Goal: Task Accomplishment & Management: Use online tool/utility

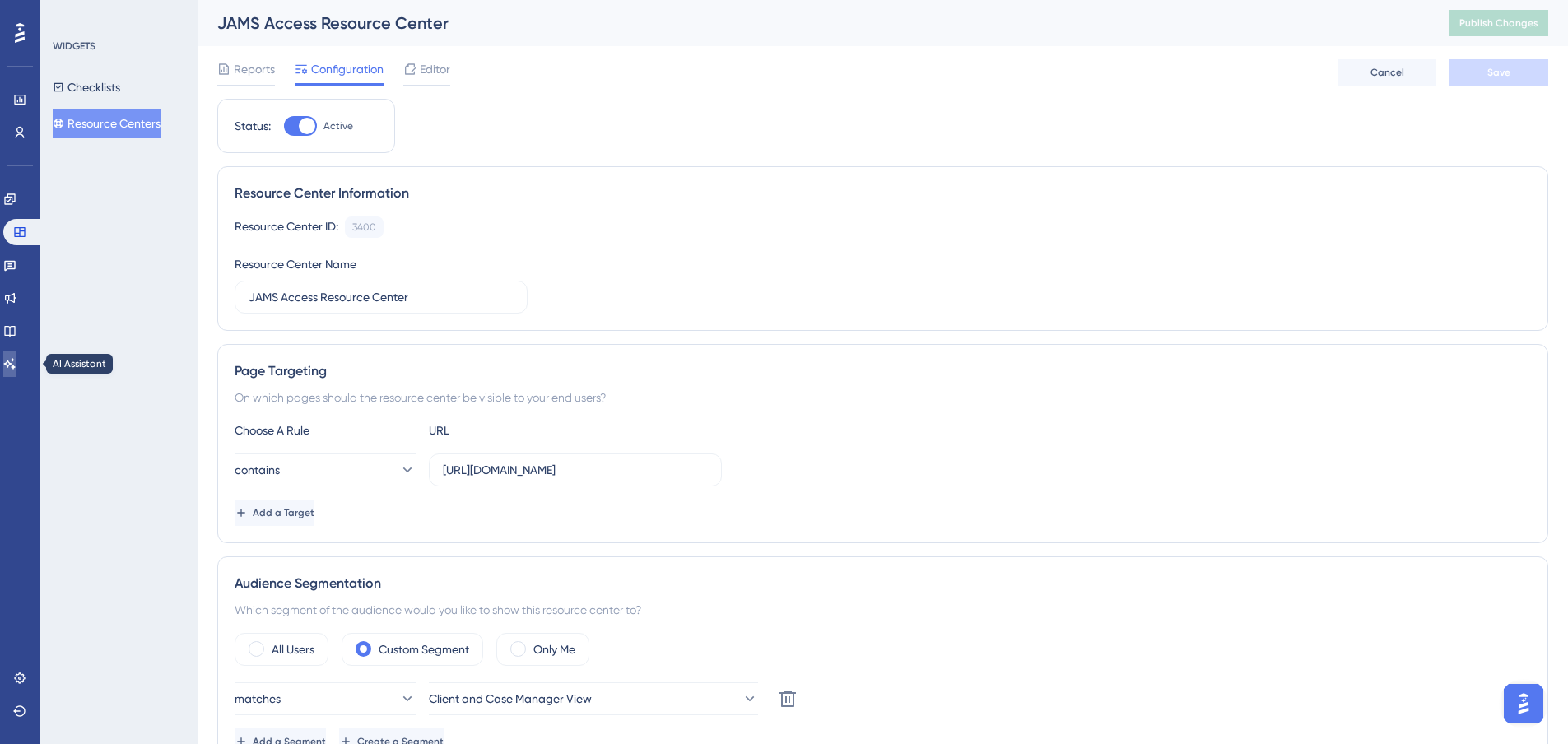
click at [16, 362] on icon at bounding box center [9, 363] width 13 height 13
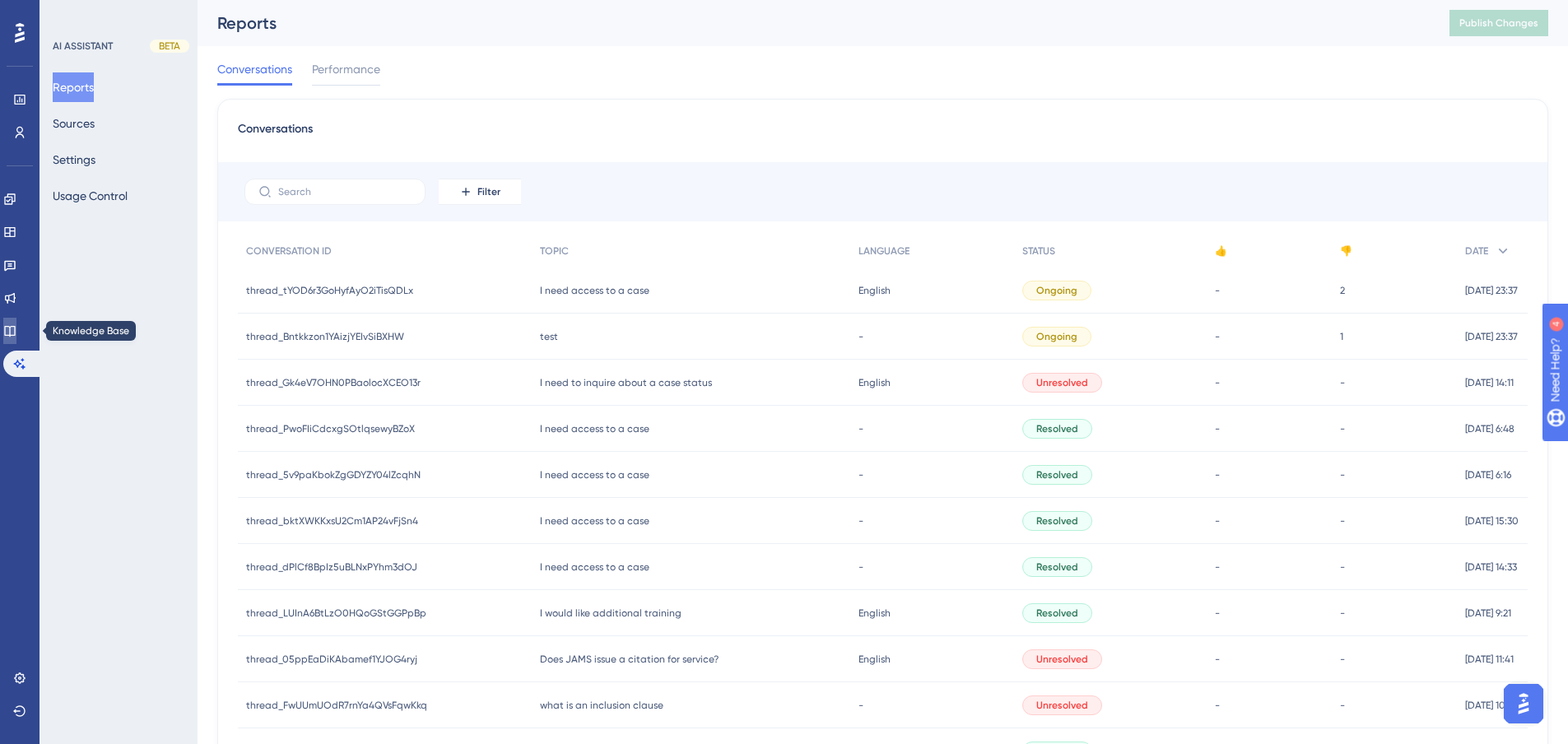
click at [15, 335] on icon at bounding box center [9, 331] width 10 height 10
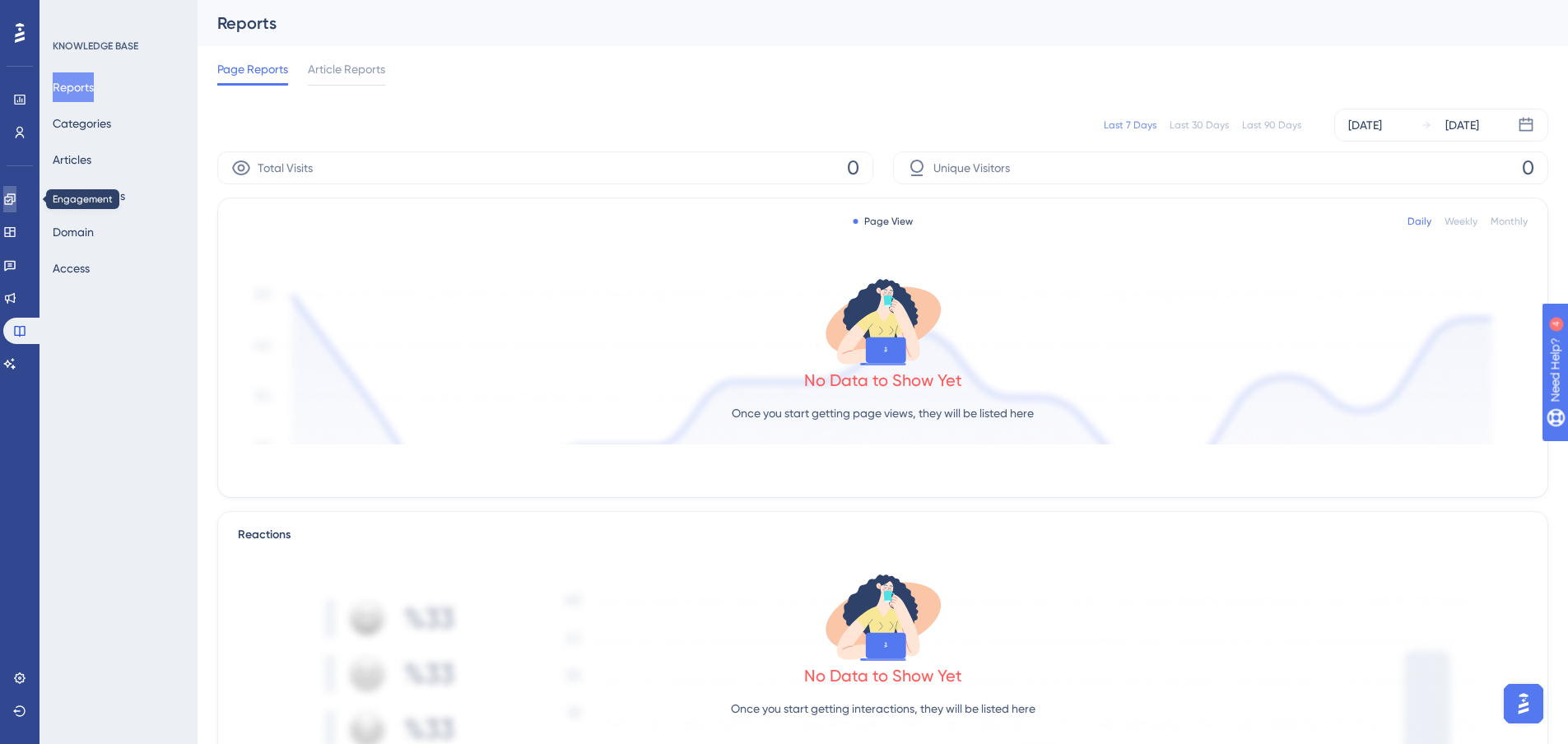
click at [16, 192] on link at bounding box center [9, 199] width 13 height 27
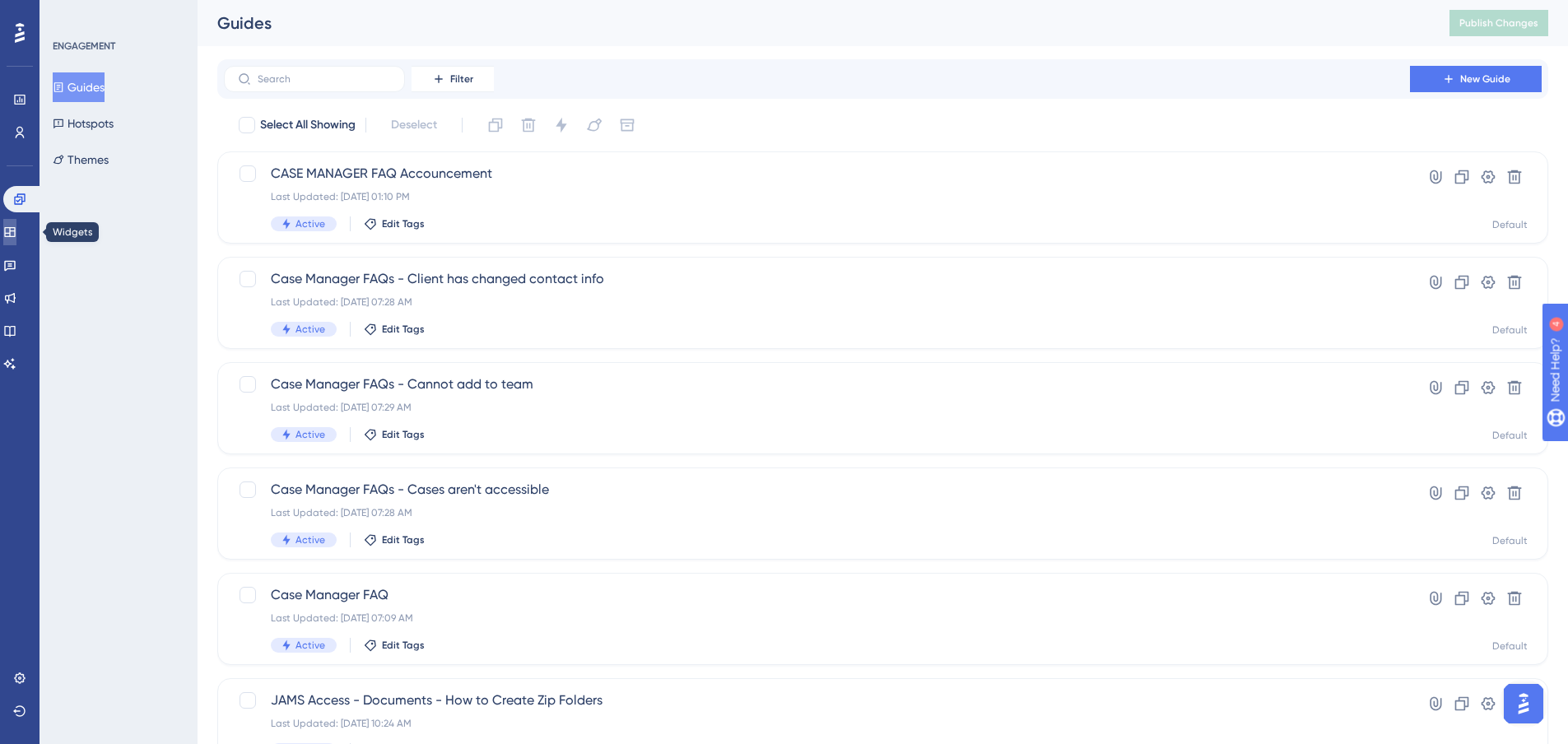
drag, startPoint x: 20, startPoint y: 231, endPoint x: 63, endPoint y: 217, distance: 45.2
click at [15, 231] on icon at bounding box center [9, 231] width 10 height 9
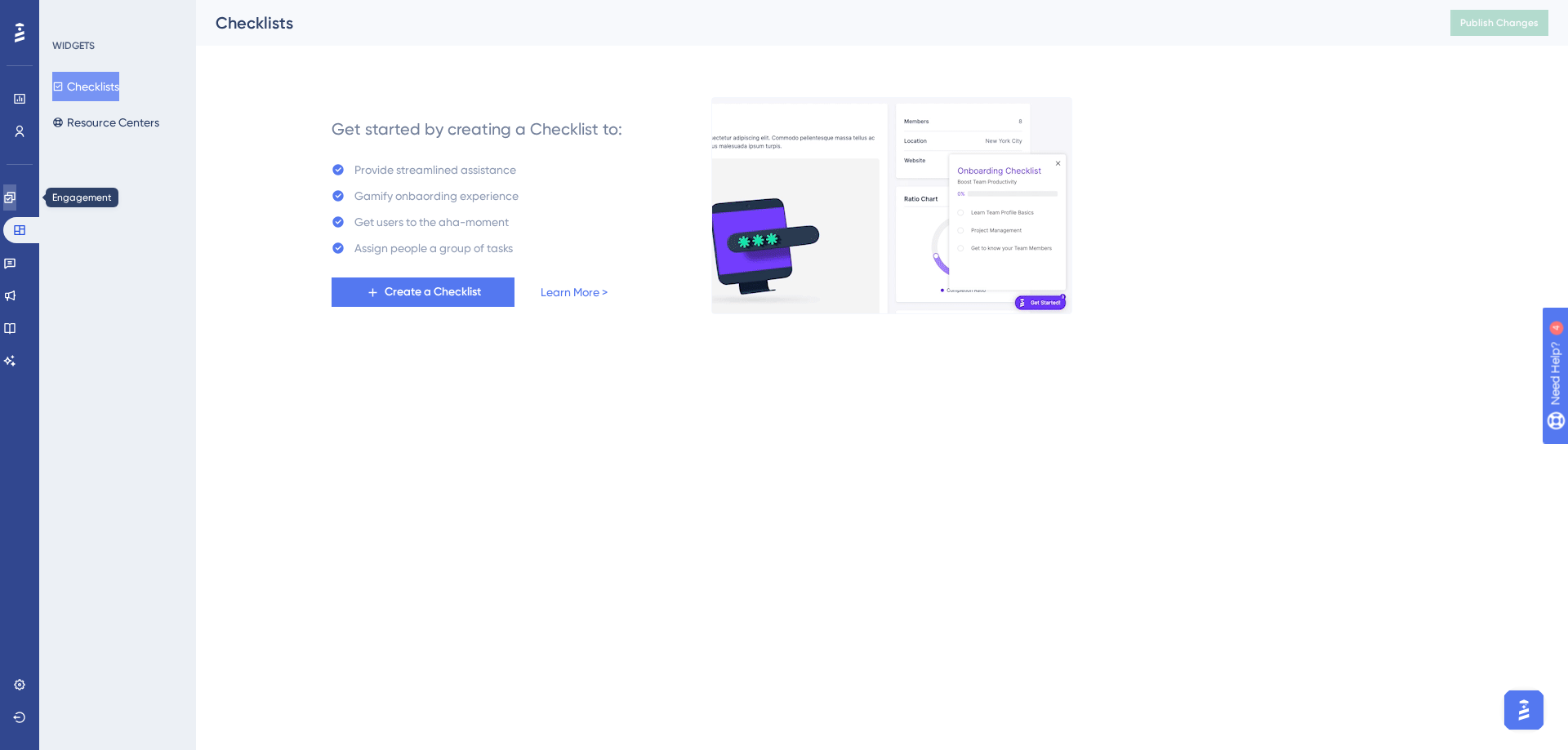
drag, startPoint x: 24, startPoint y: 202, endPoint x: 62, endPoint y: 178, distance: 44.9
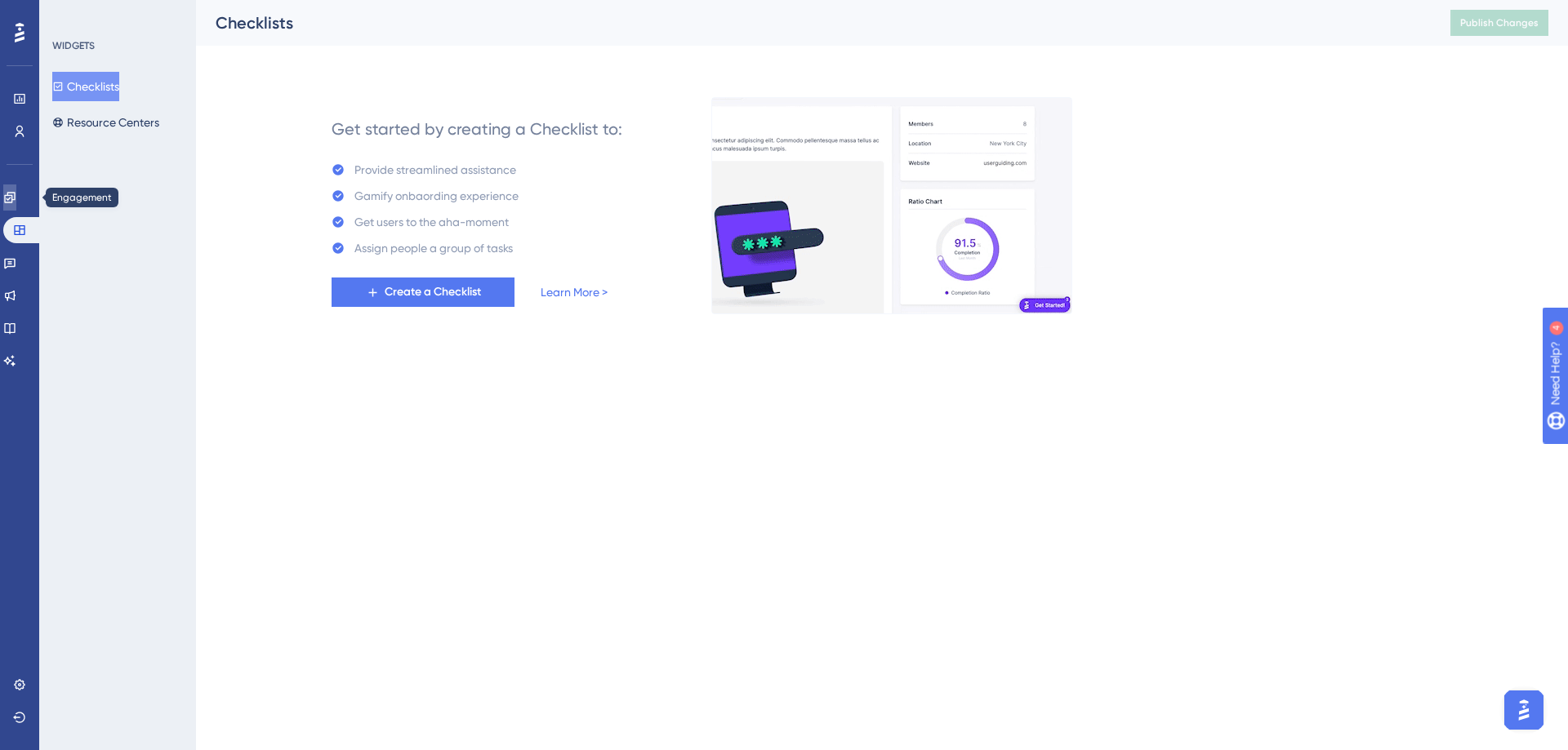
click at [16, 201] on icon at bounding box center [9, 197] width 13 height 13
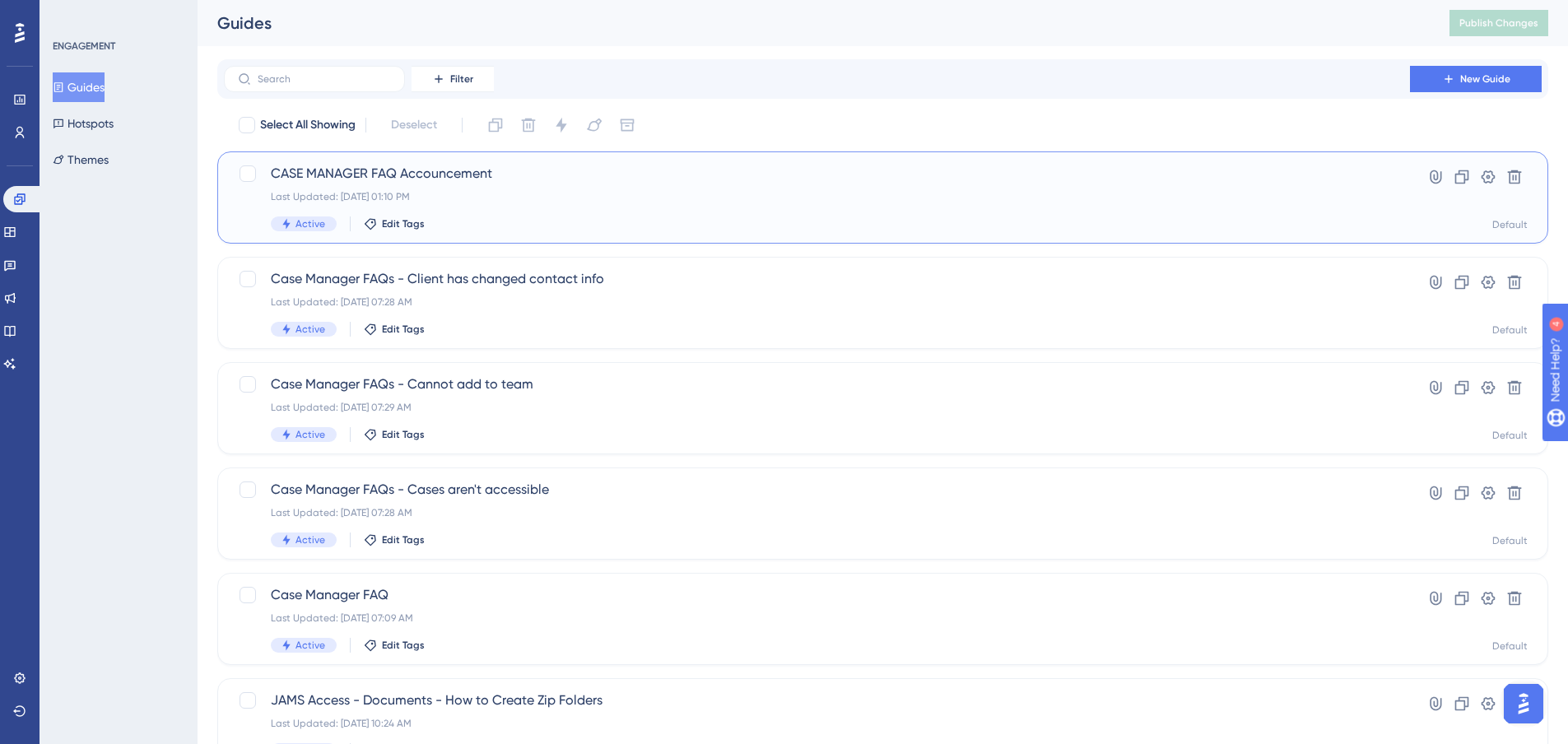
click at [508, 191] on div "Last Updated: [DATE] 01:10 PM" at bounding box center [817, 196] width 1092 height 13
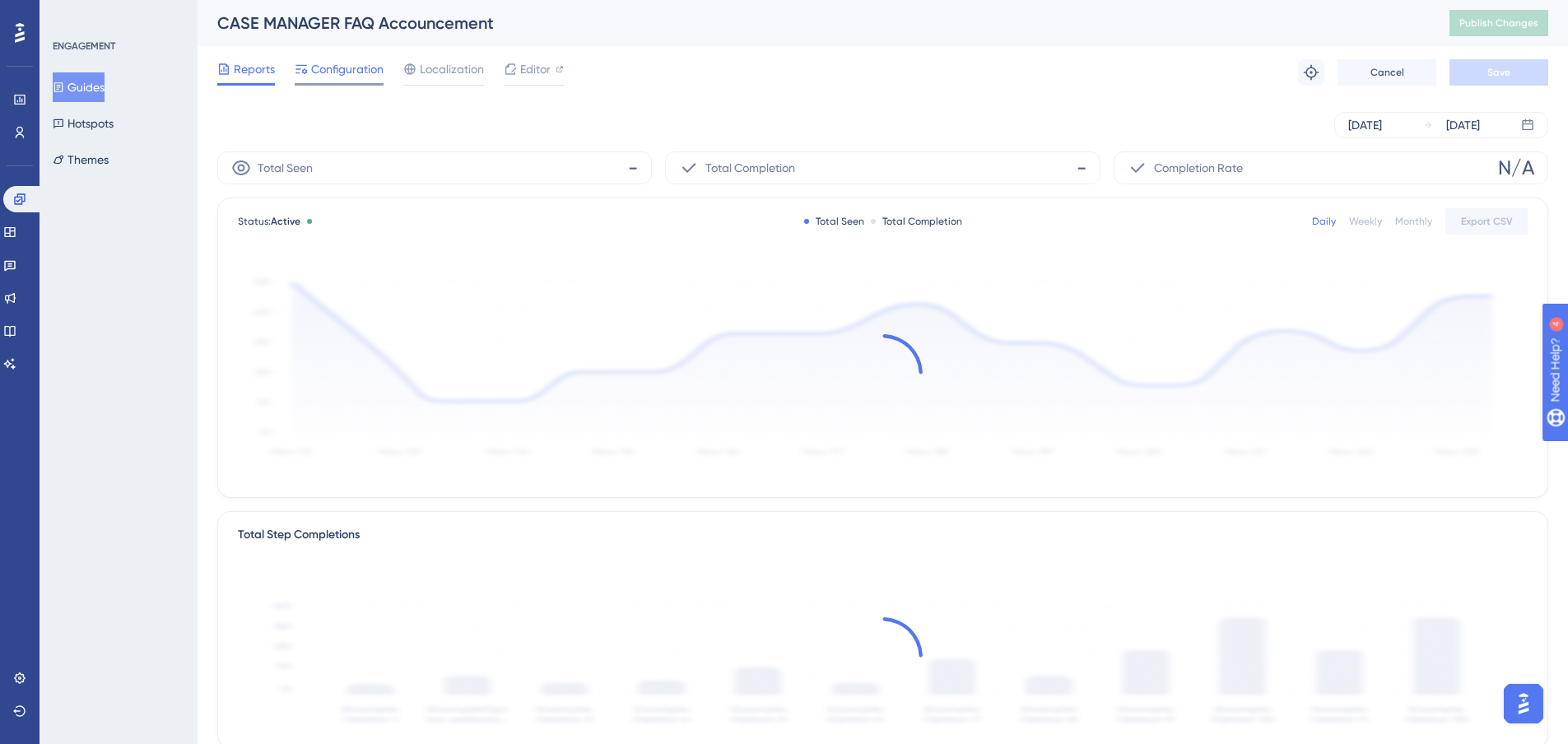
click at [349, 72] on span "Configuration" at bounding box center [347, 69] width 72 height 20
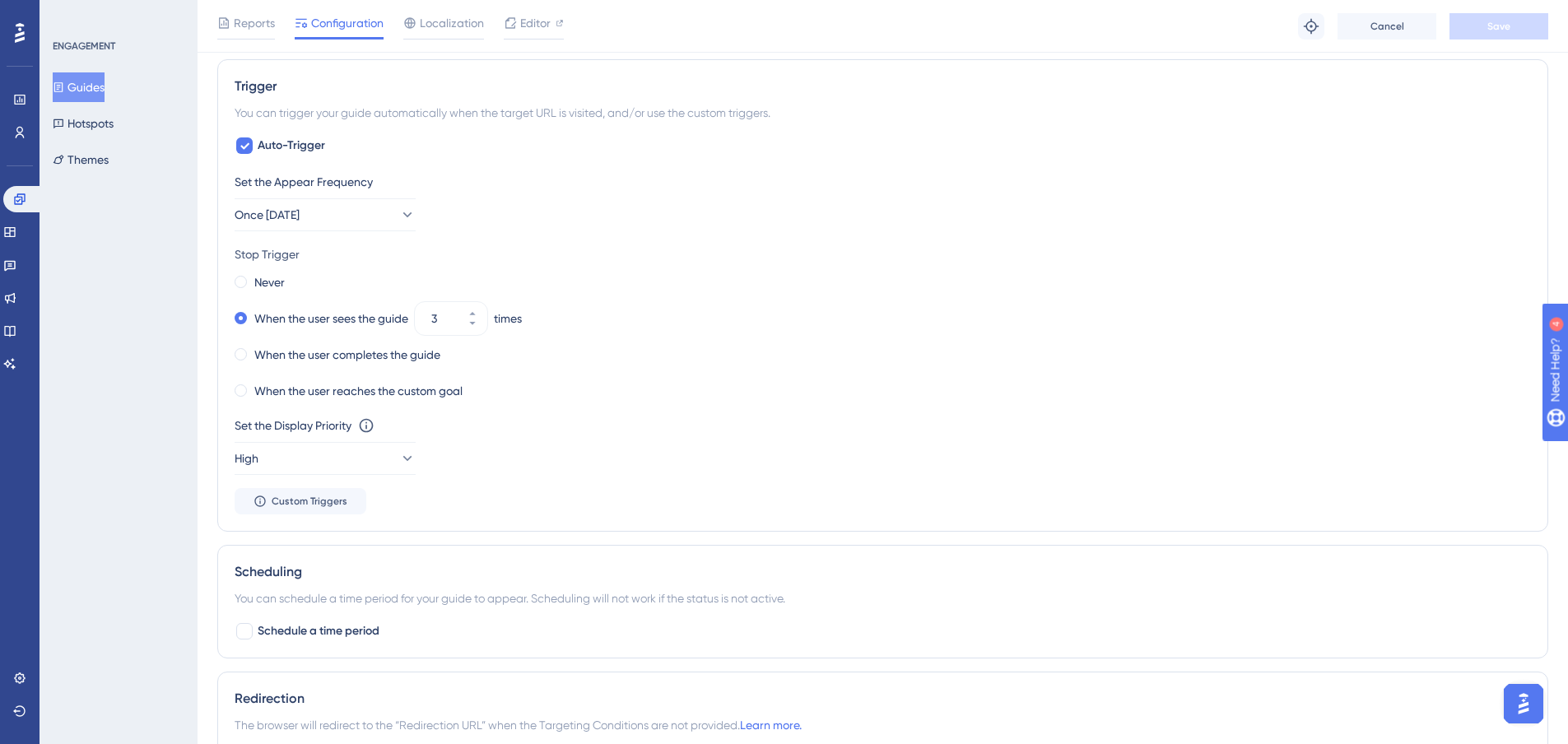
scroll to position [823, 0]
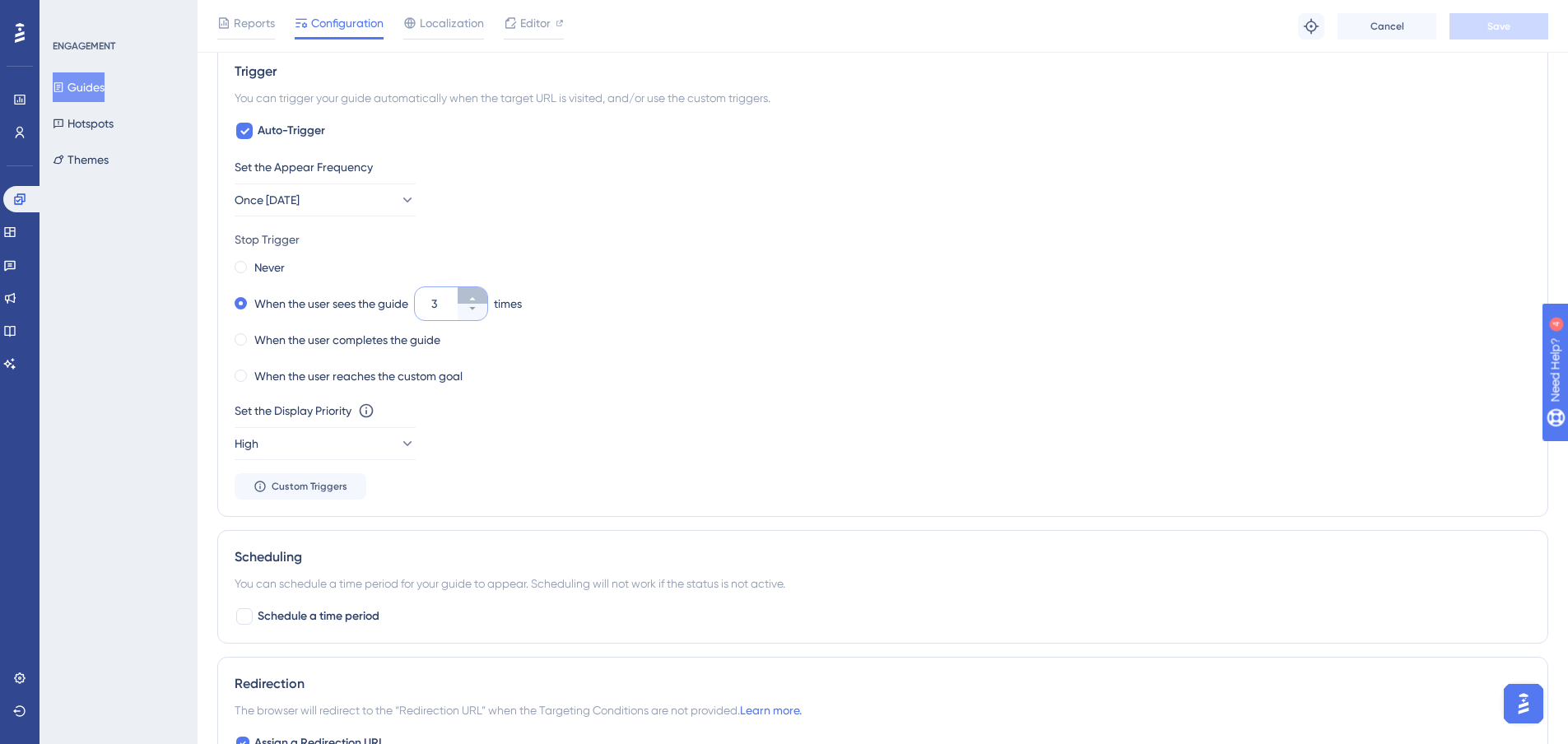
click at [475, 298] on icon at bounding box center [471, 298] width 6 height 3
type input "4"
click at [1504, 28] on span "Save" at bounding box center [1498, 26] width 23 height 13
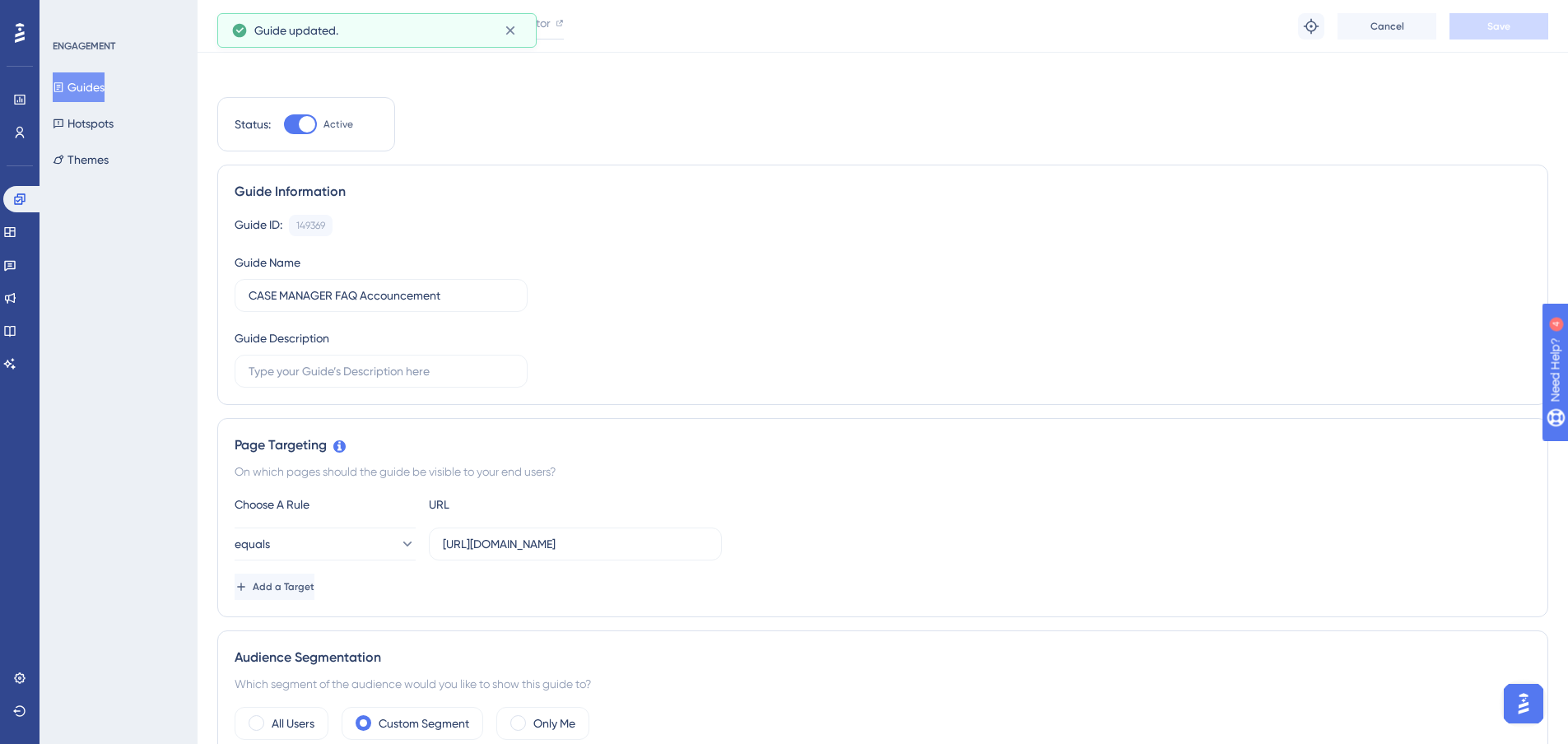
scroll to position [0, 0]
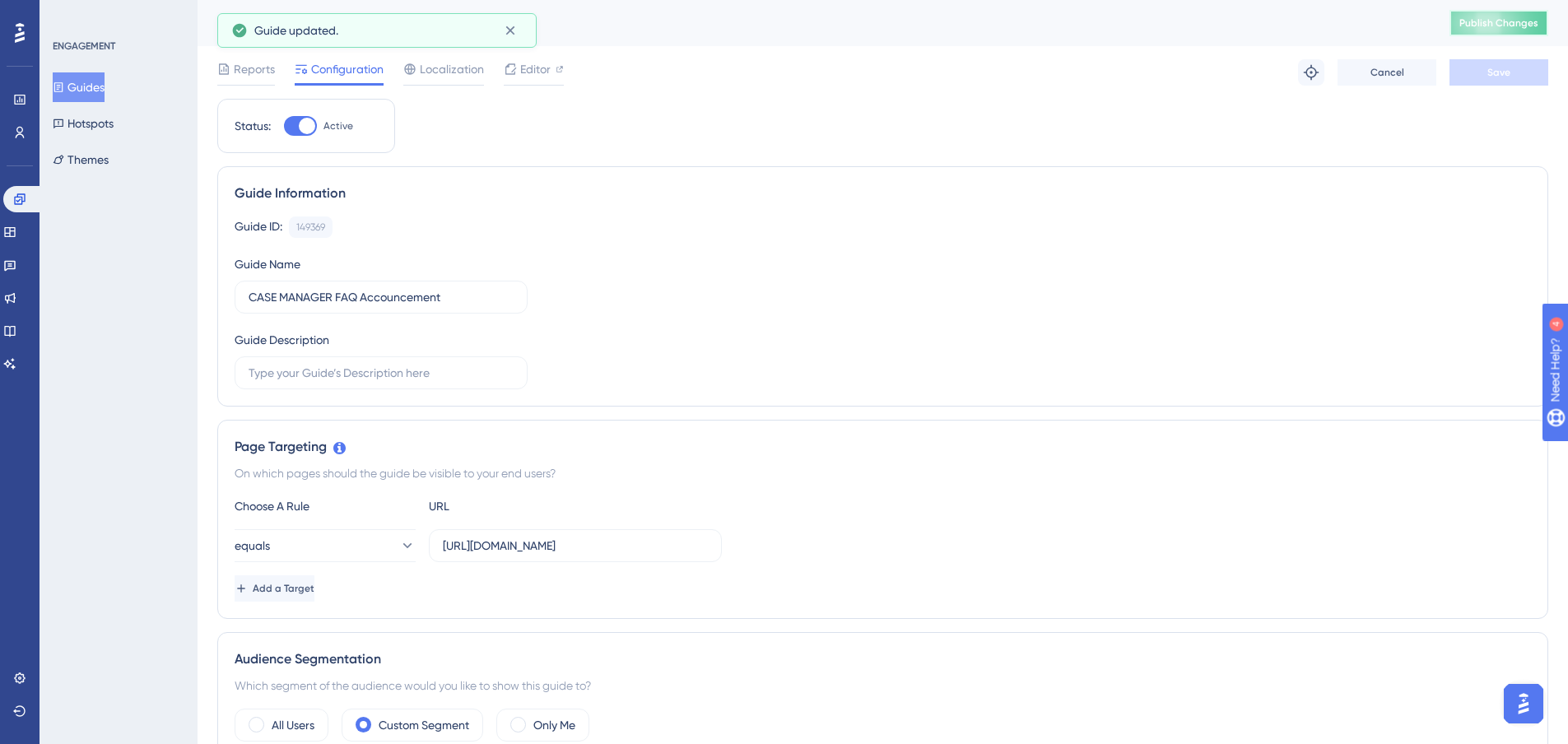
click at [1485, 23] on span "Publish Changes" at bounding box center [1498, 22] width 79 height 13
